Goal: Information Seeking & Learning: Find specific fact

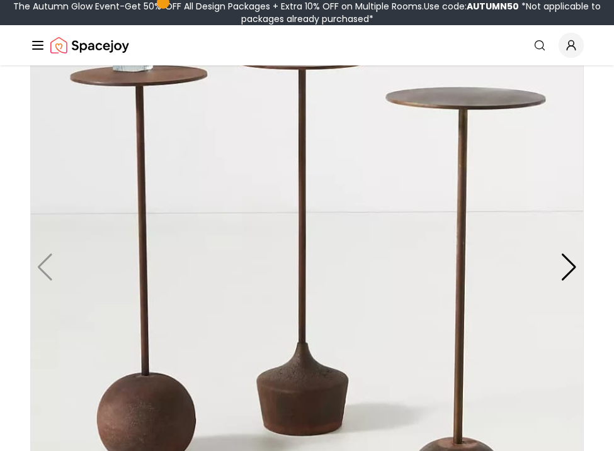
scroll to position [218, 0]
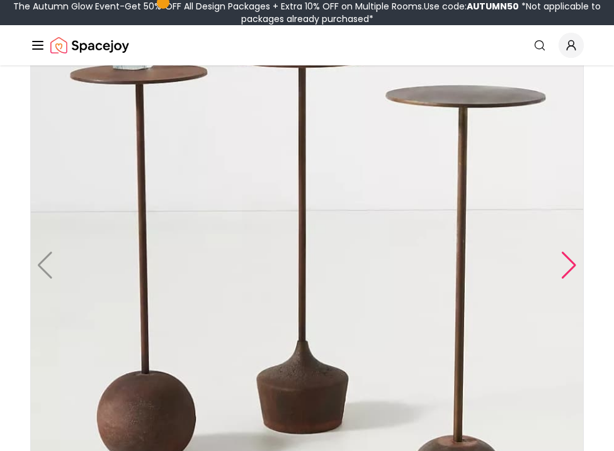
click at [570, 261] on div at bounding box center [568, 266] width 17 height 28
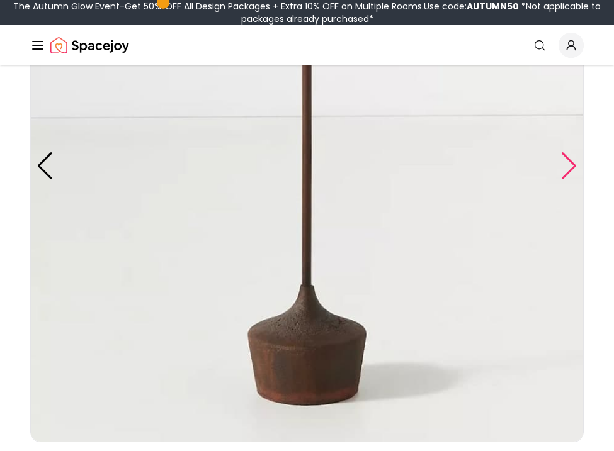
scroll to position [312, 0]
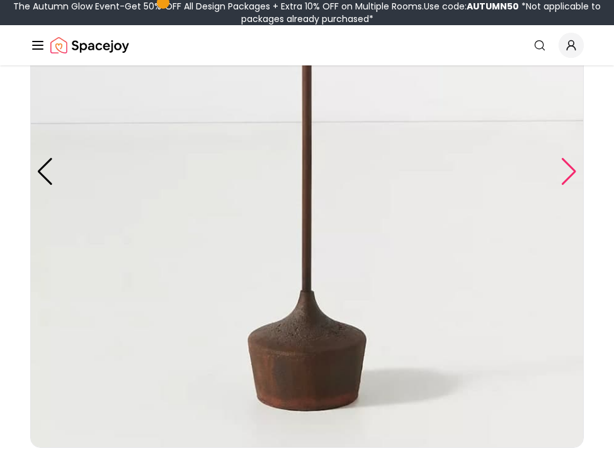
click at [564, 181] on div at bounding box center [568, 172] width 17 height 28
click at [570, 169] on div at bounding box center [568, 172] width 17 height 28
click at [570, 159] on div at bounding box center [568, 172] width 17 height 28
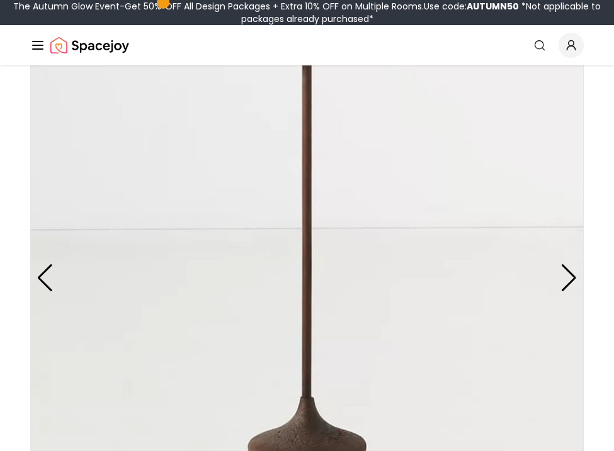
scroll to position [171, 0]
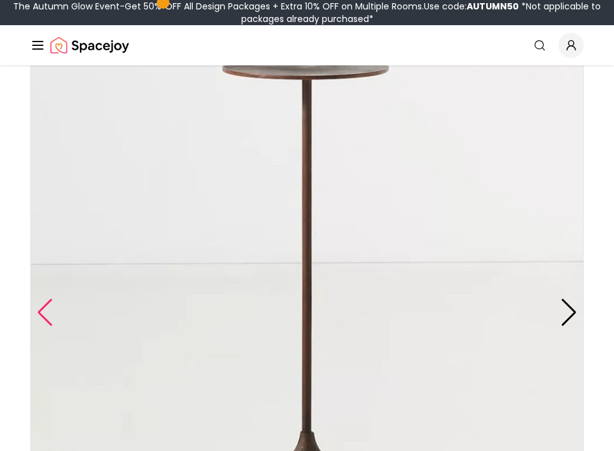
click at [38, 311] on div at bounding box center [45, 313] width 17 height 28
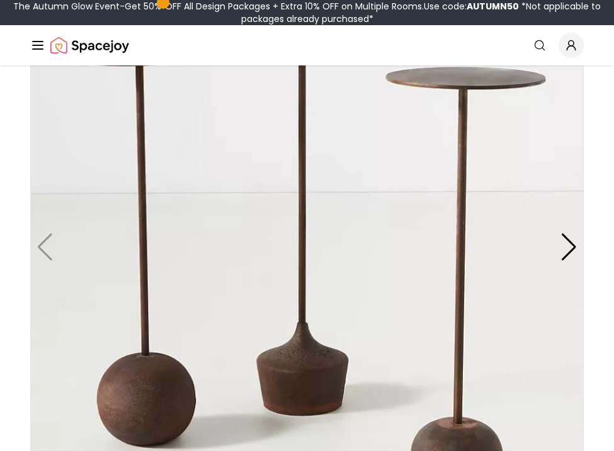
scroll to position [252, 0]
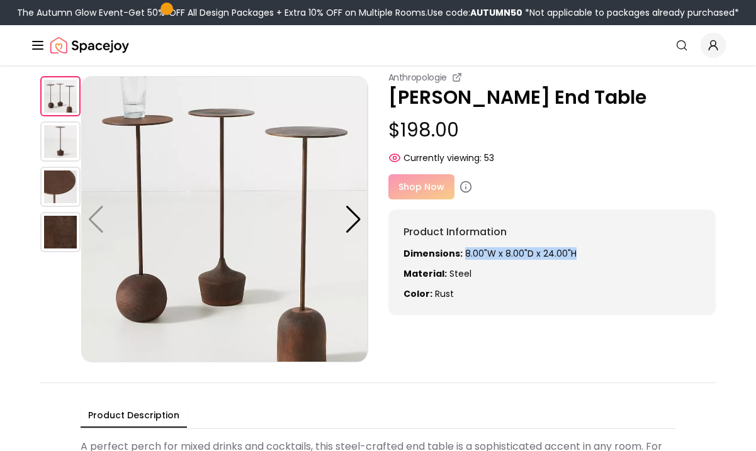
drag, startPoint x: 461, startPoint y: 254, endPoint x: 577, endPoint y: 252, distance: 115.8
click at [577, 252] on p "Dimensions: 8.00"W x 8.00"D x 24.00"H" at bounding box center [552, 253] width 298 height 13
copy p "8.00"W x 8.00"D x 24.00"H"
click at [578, 252] on p "Dimensions: 8.00"W x 8.00"D x 24.00"H" at bounding box center [552, 253] width 298 height 13
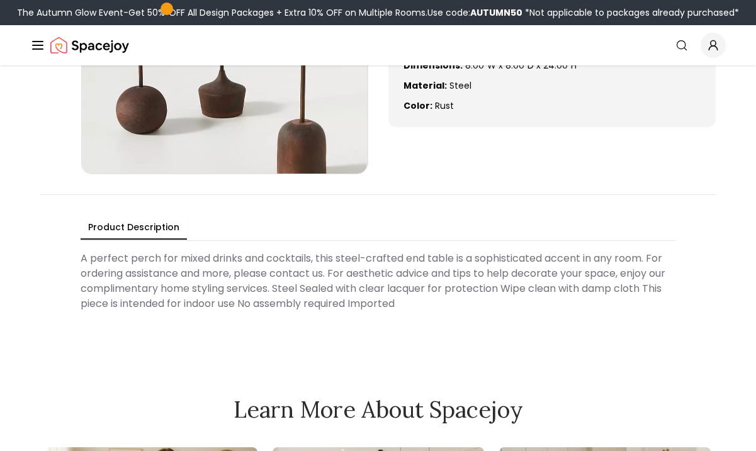
scroll to position [226, 0]
drag, startPoint x: 412, startPoint y: 298, endPoint x: 354, endPoint y: 296, distance: 57.9
click at [354, 296] on Description "A perfect perch for mixed drinks and cocktails, this steel-crafted end table is…" at bounding box center [378, 280] width 595 height 70
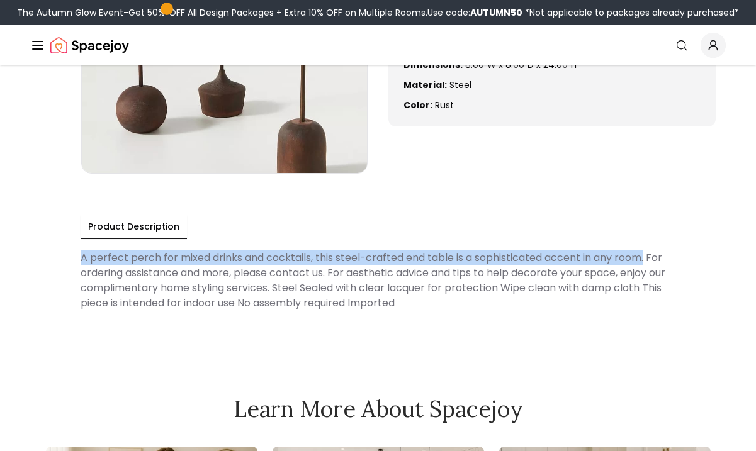
drag, startPoint x: 648, startPoint y: 259, endPoint x: 65, endPoint y: 258, distance: 582.1
click at [65, 258] on div "Product Description A perfect perch for mixed drinks and cocktails, this steel-…" at bounding box center [377, 265] width 675 height 142
copy Description "A perfect perch for mixed drinks and cocktails, this steel-crafted end table is…"
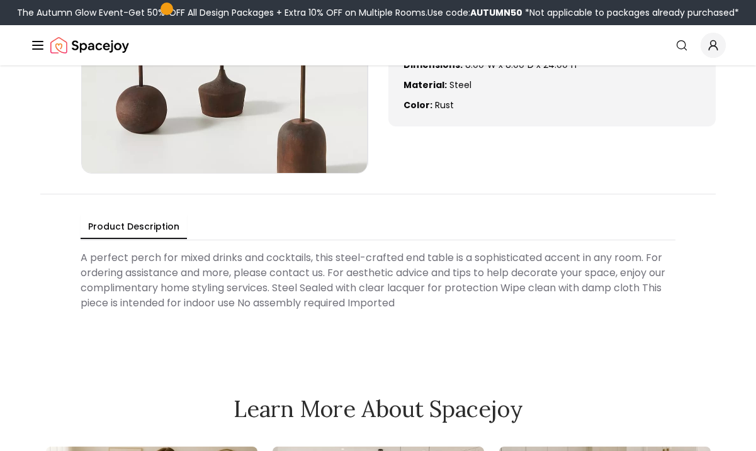
click at [47, 327] on div "Product Description A perfect perch for mixed drinks and cocktails, this steel-…" at bounding box center [377, 265] width 675 height 142
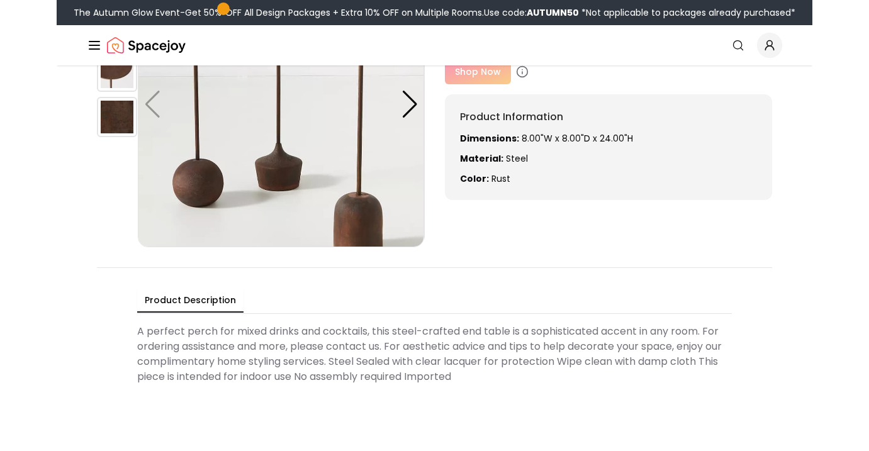
scroll to position [128, 0]
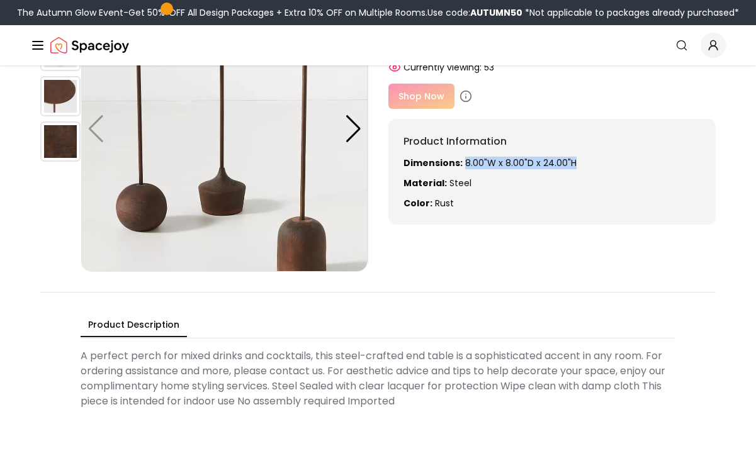
drag, startPoint x: 570, startPoint y: 162, endPoint x: 461, endPoint y: 162, distance: 108.9
click at [461, 162] on p "Dimensions: 8.00"W x 8.00"D x 24.00"H" at bounding box center [552, 163] width 298 height 13
copy p "8.00"W x 8.00"D x 24.00"H"
